Goal: Navigation & Orientation: Find specific page/section

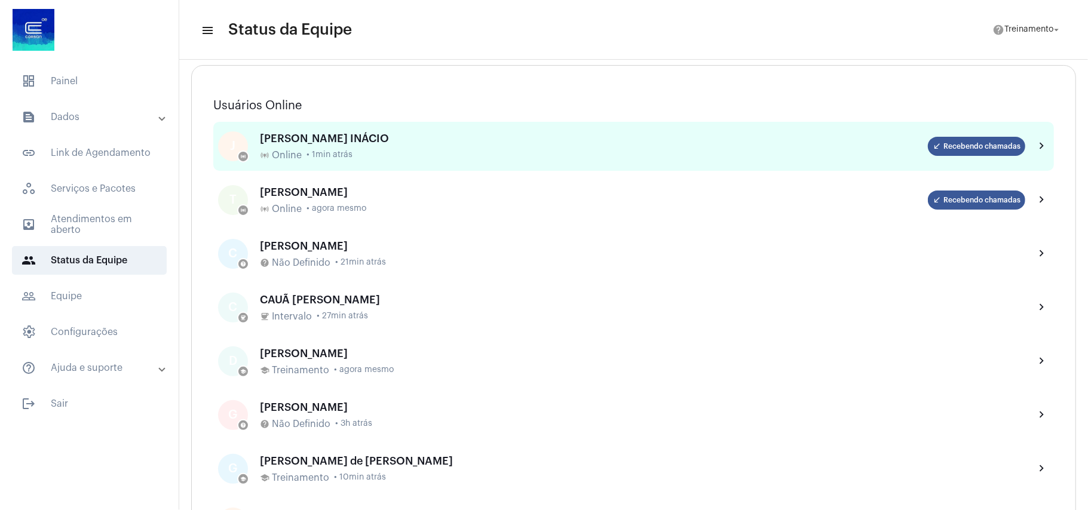
scroll to position [159, 0]
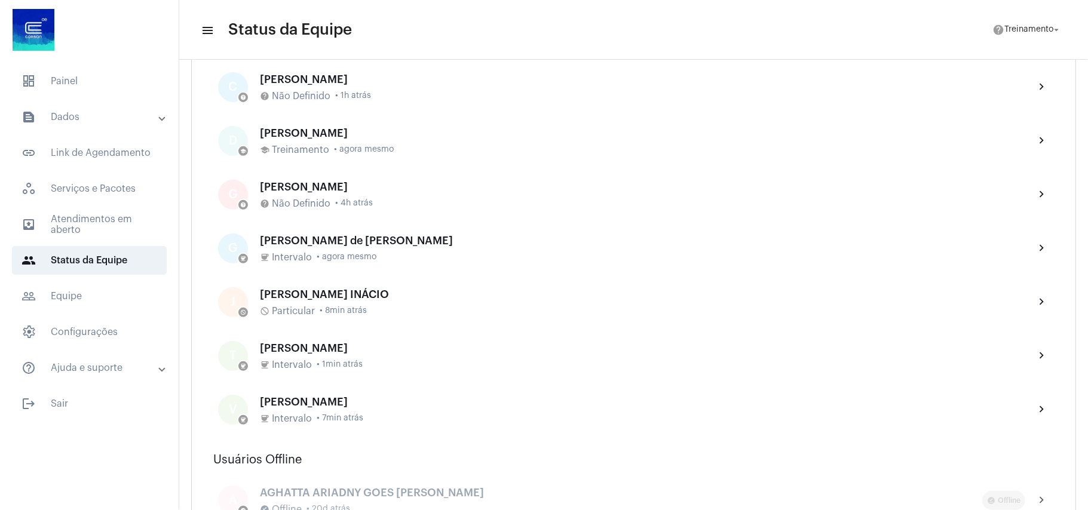
scroll to position [319, 0]
